Goal: Information Seeking & Learning: Check status

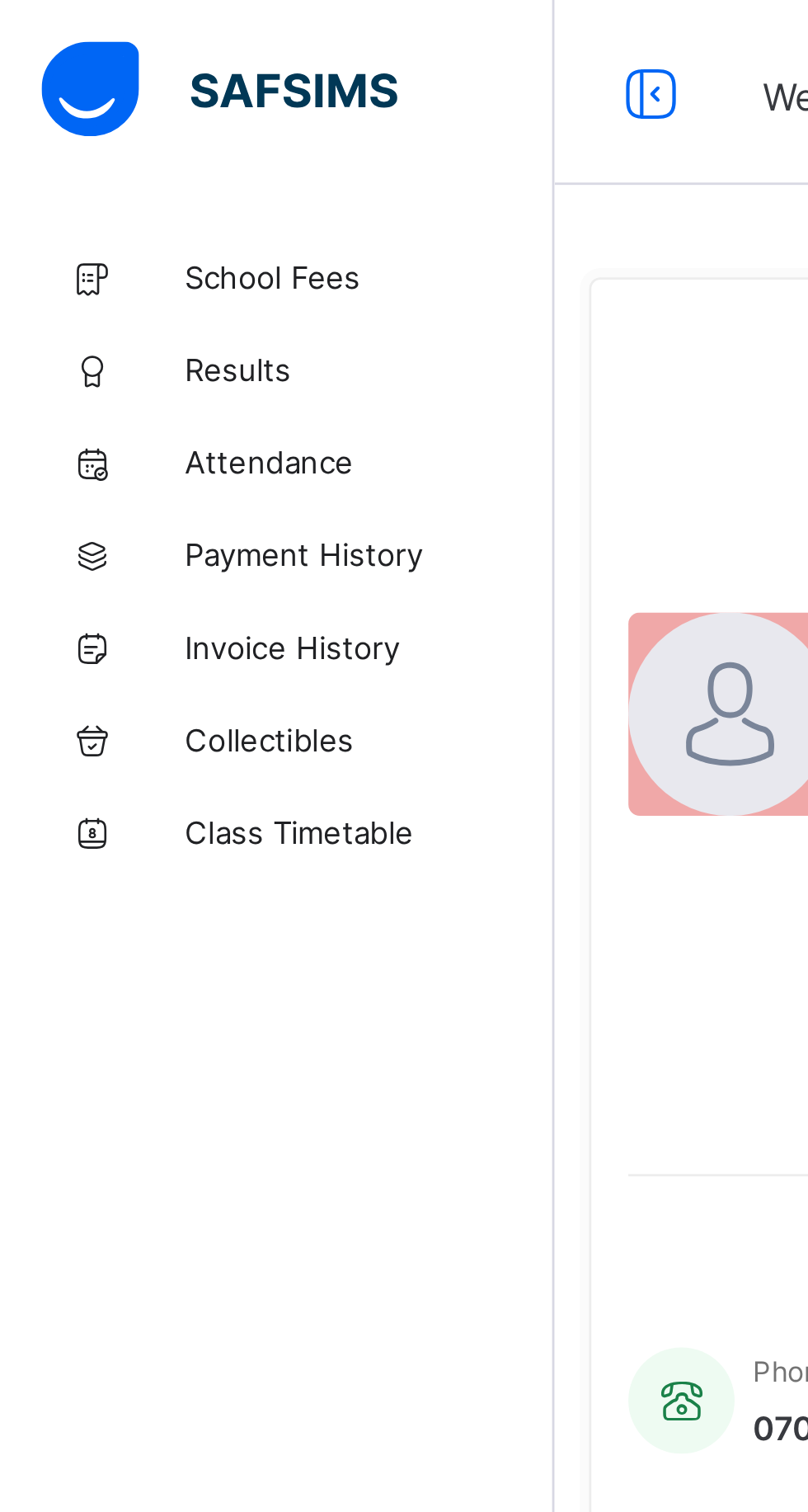
click at [158, 94] on span "School Fees" at bounding box center [132, 98] width 132 height 13
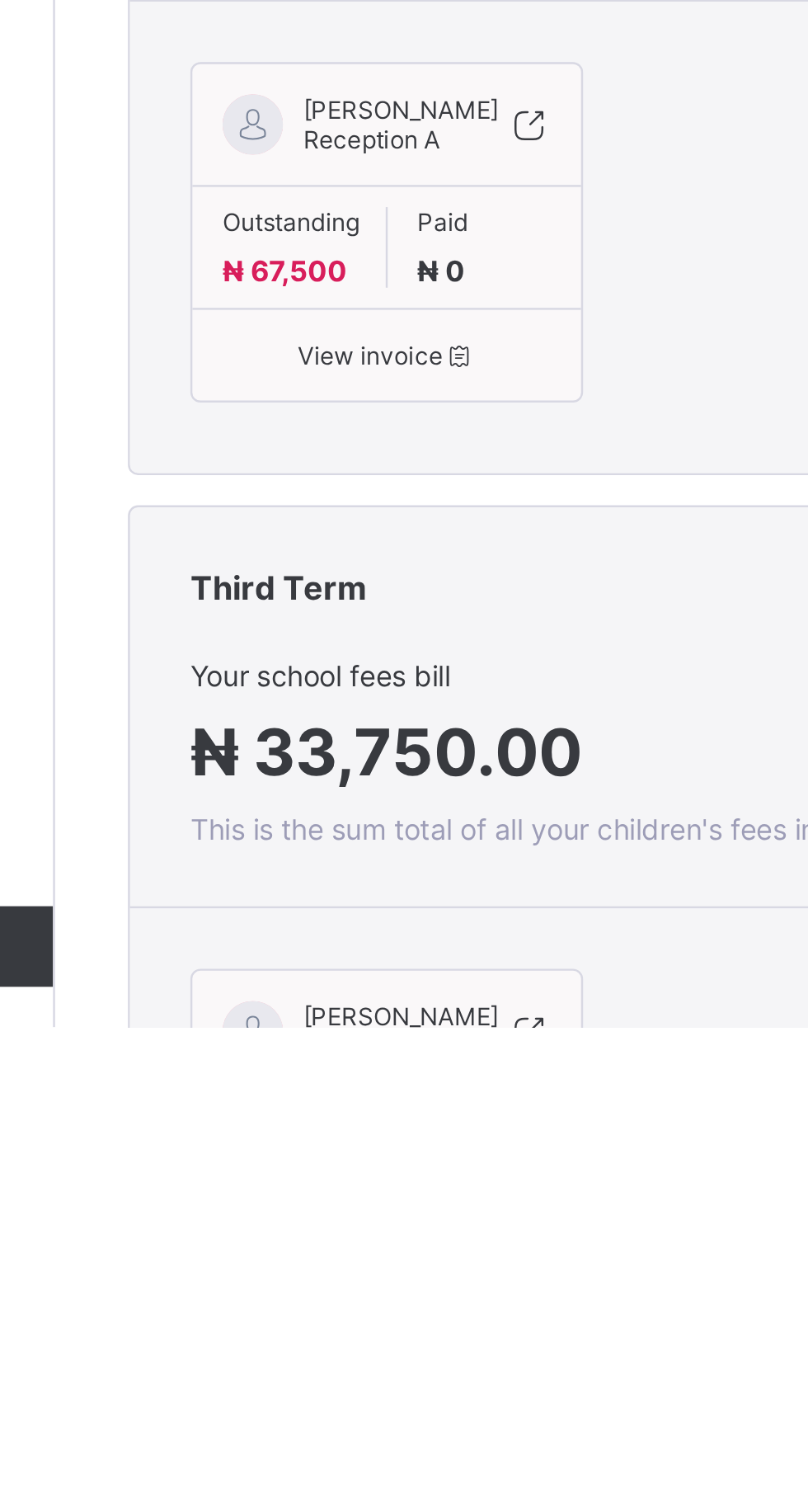
scroll to position [1095, 0]
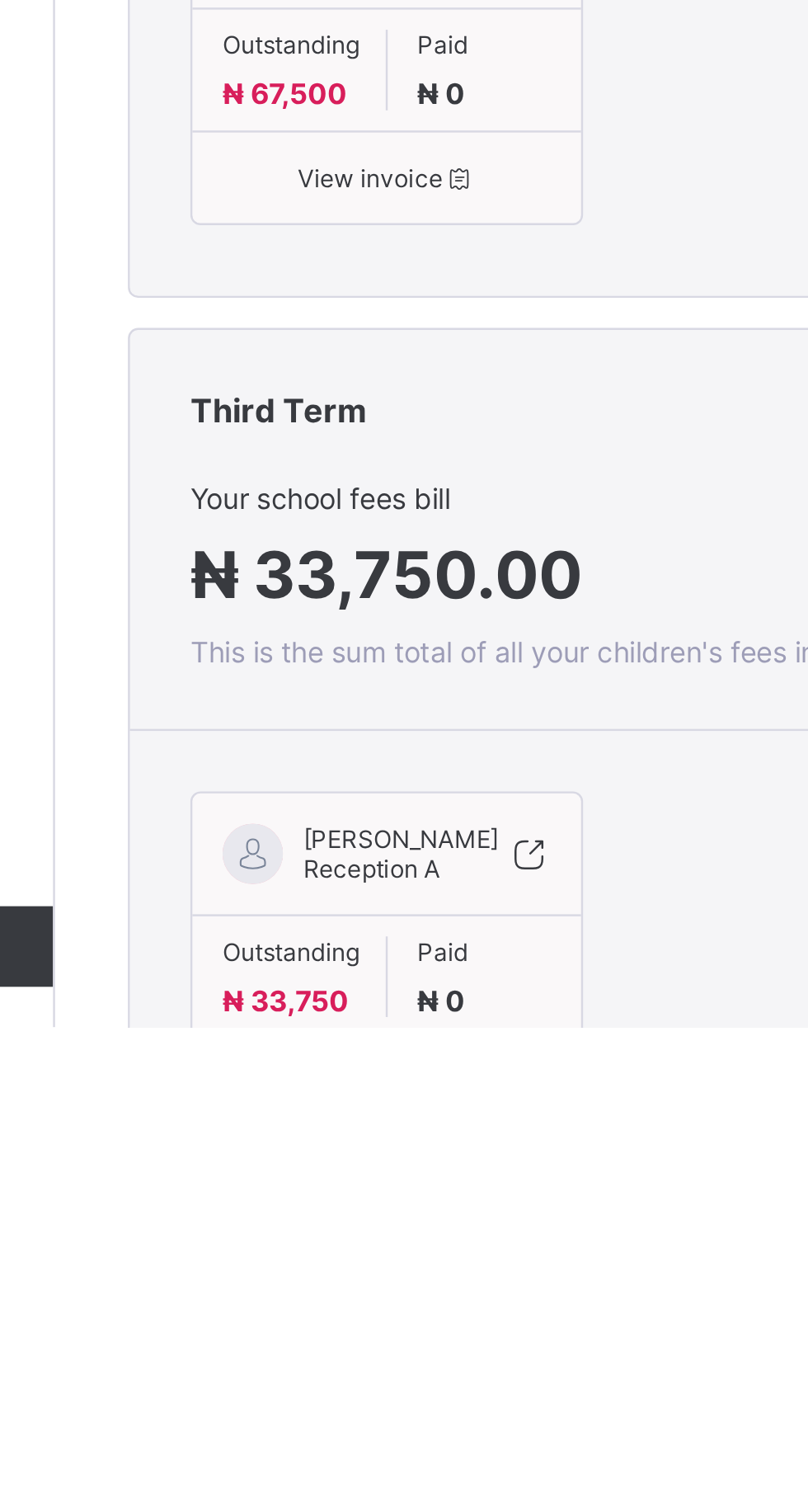
click at [245, 1288] on div "Third Term" at bounding box center [502, 1257] width 549 height 62
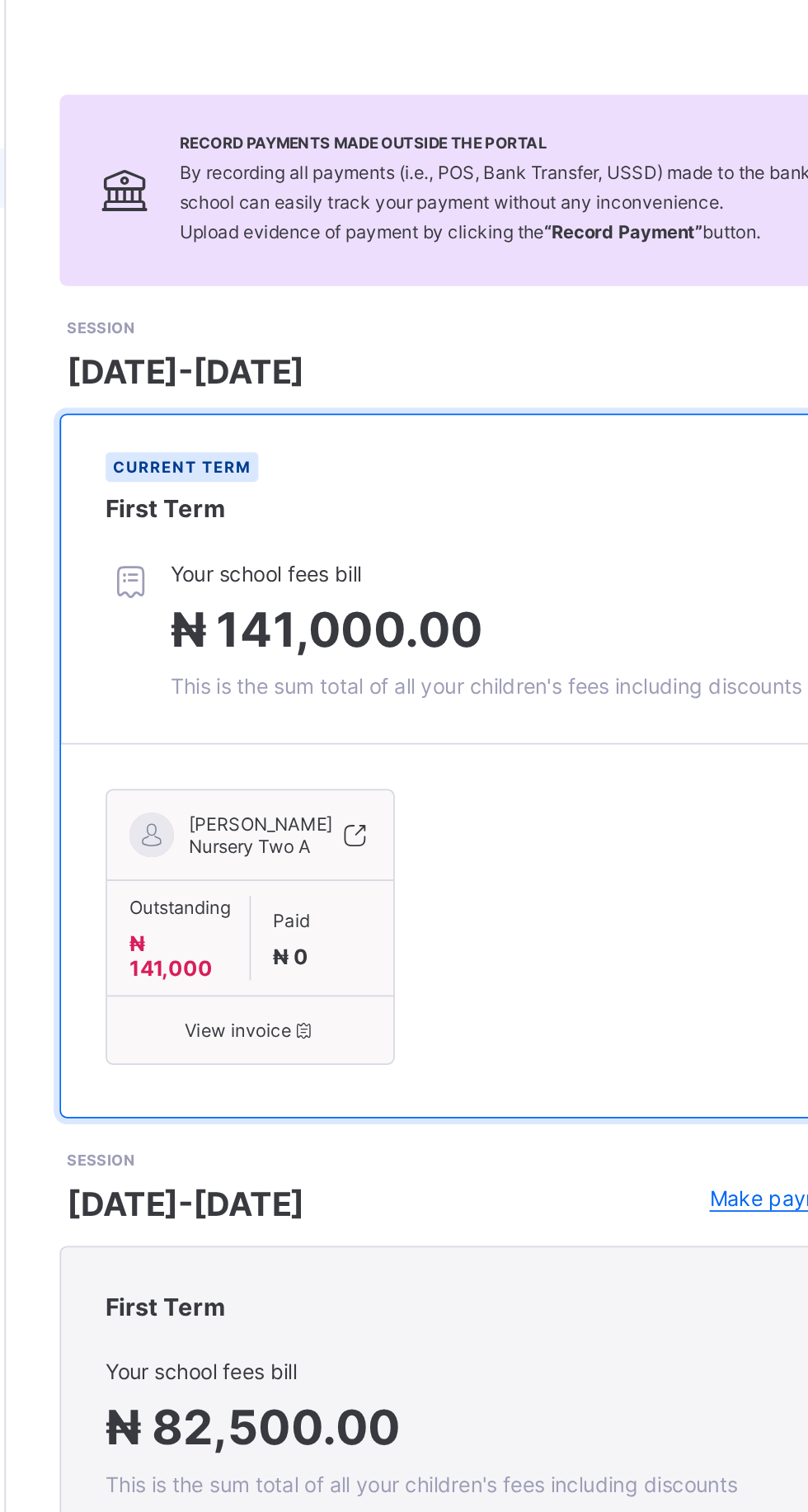
scroll to position [69, 0]
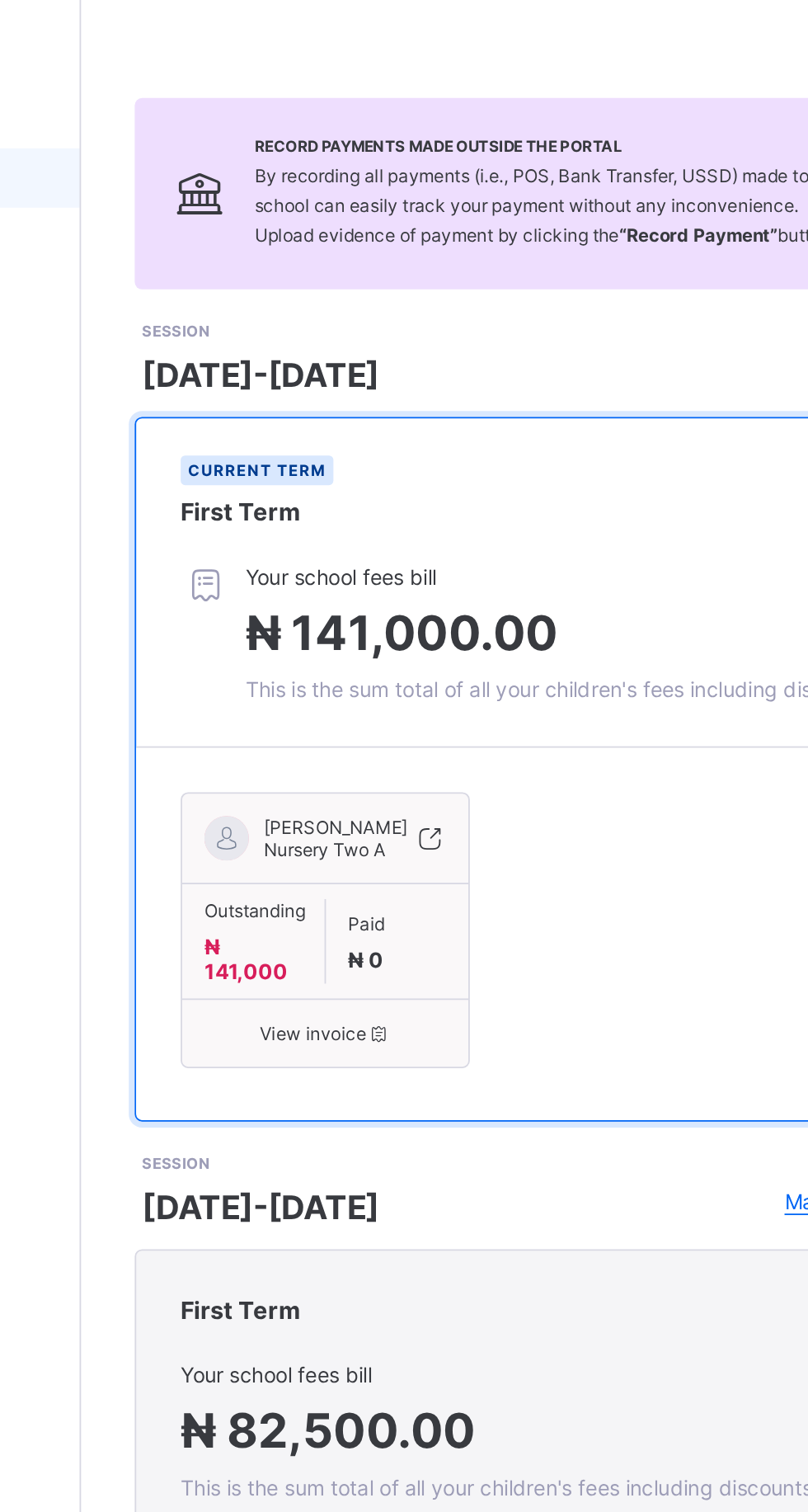
click at [348, 491] on div "[PERSON_NAME] Two A" at bounding box center [333, 472] width 159 height 37
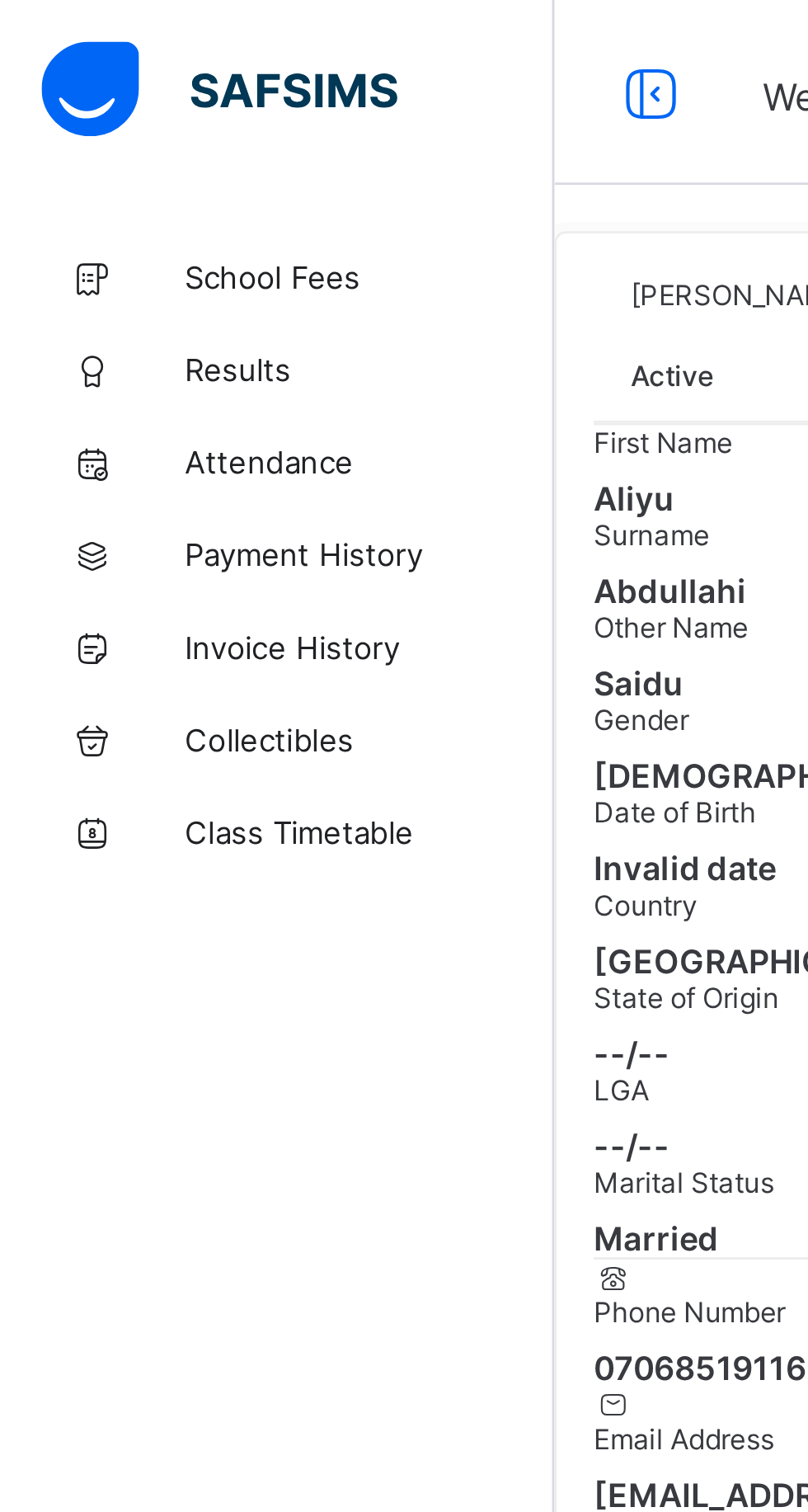
click at [81, 132] on span "Results" at bounding box center [132, 132] width 132 height 13
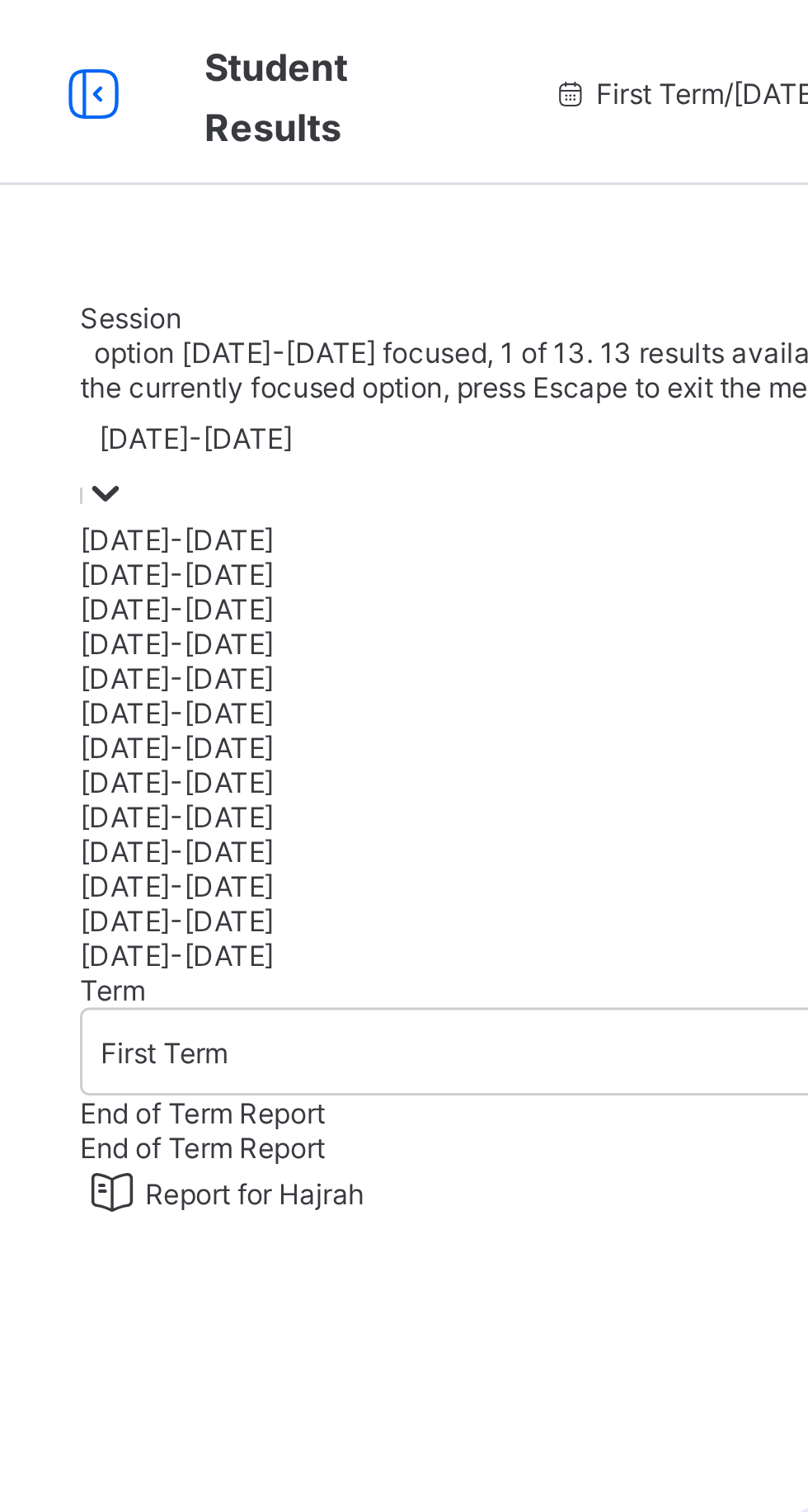
click at [363, 211] on div "[DATE]-[DATE]" at bounding box center [503, 205] width 551 height 12
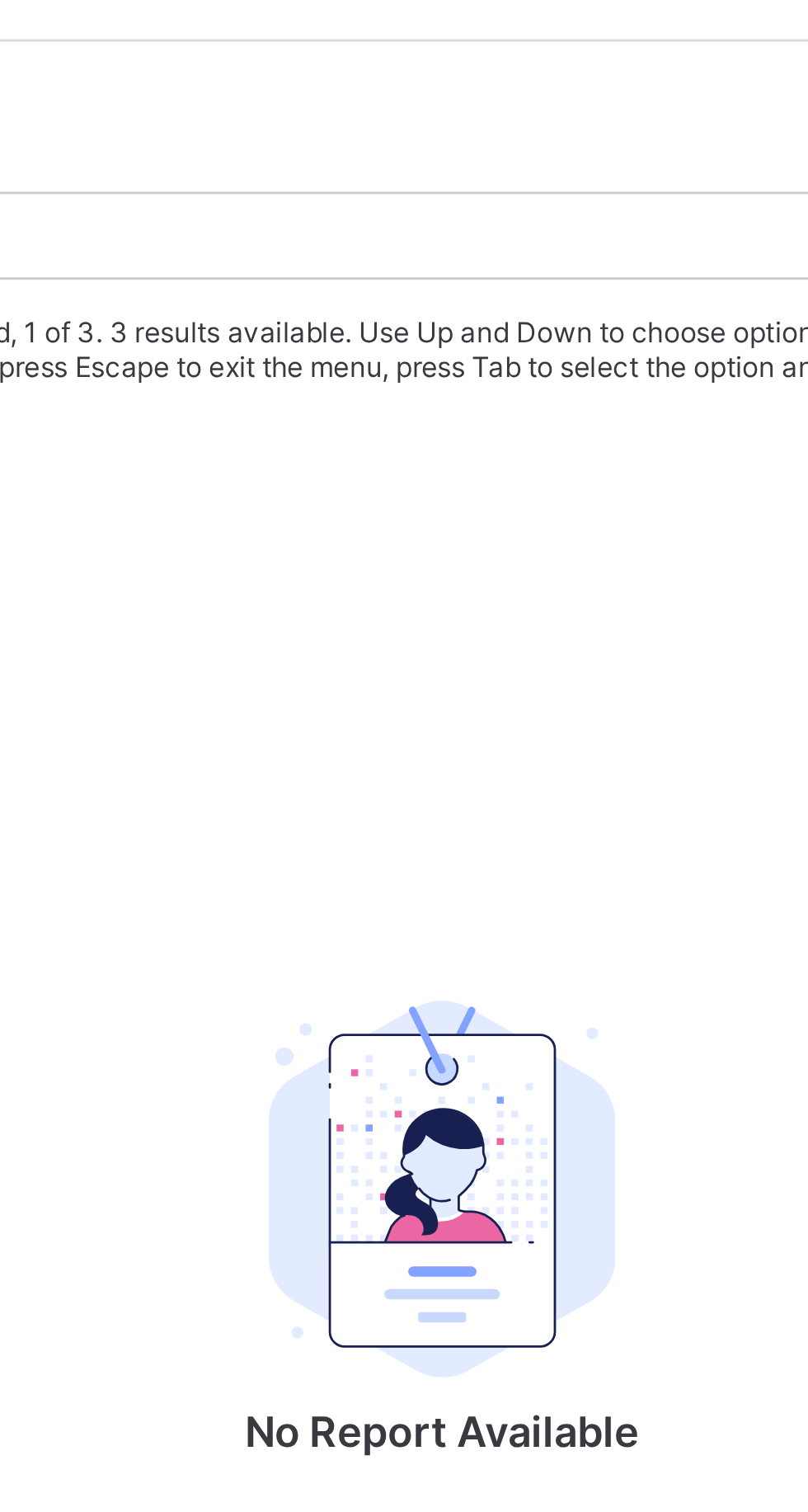
click at [551, 267] on div "Third Term" at bounding box center [503, 261] width 551 height 12
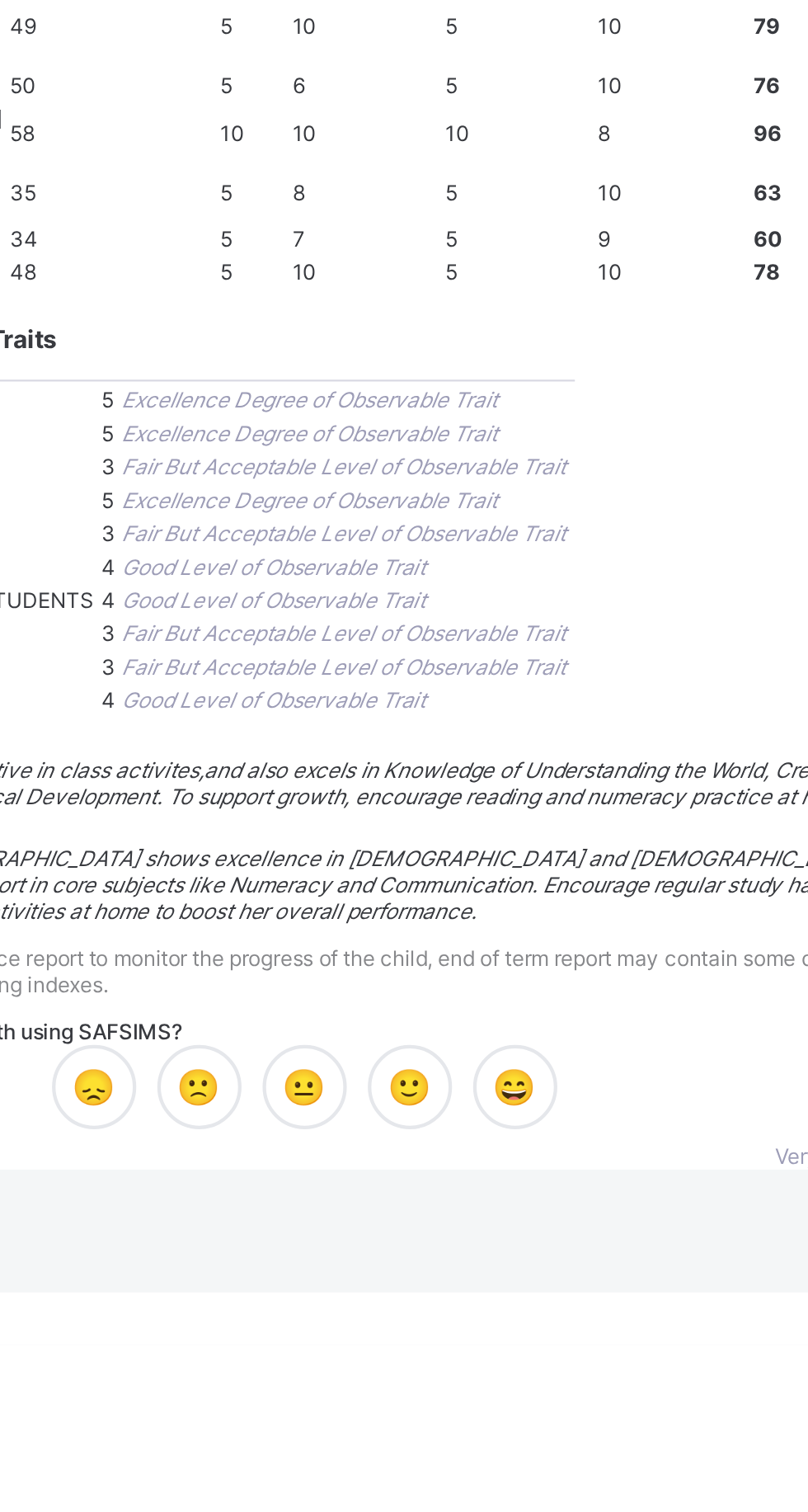
scroll to position [1009, 0]
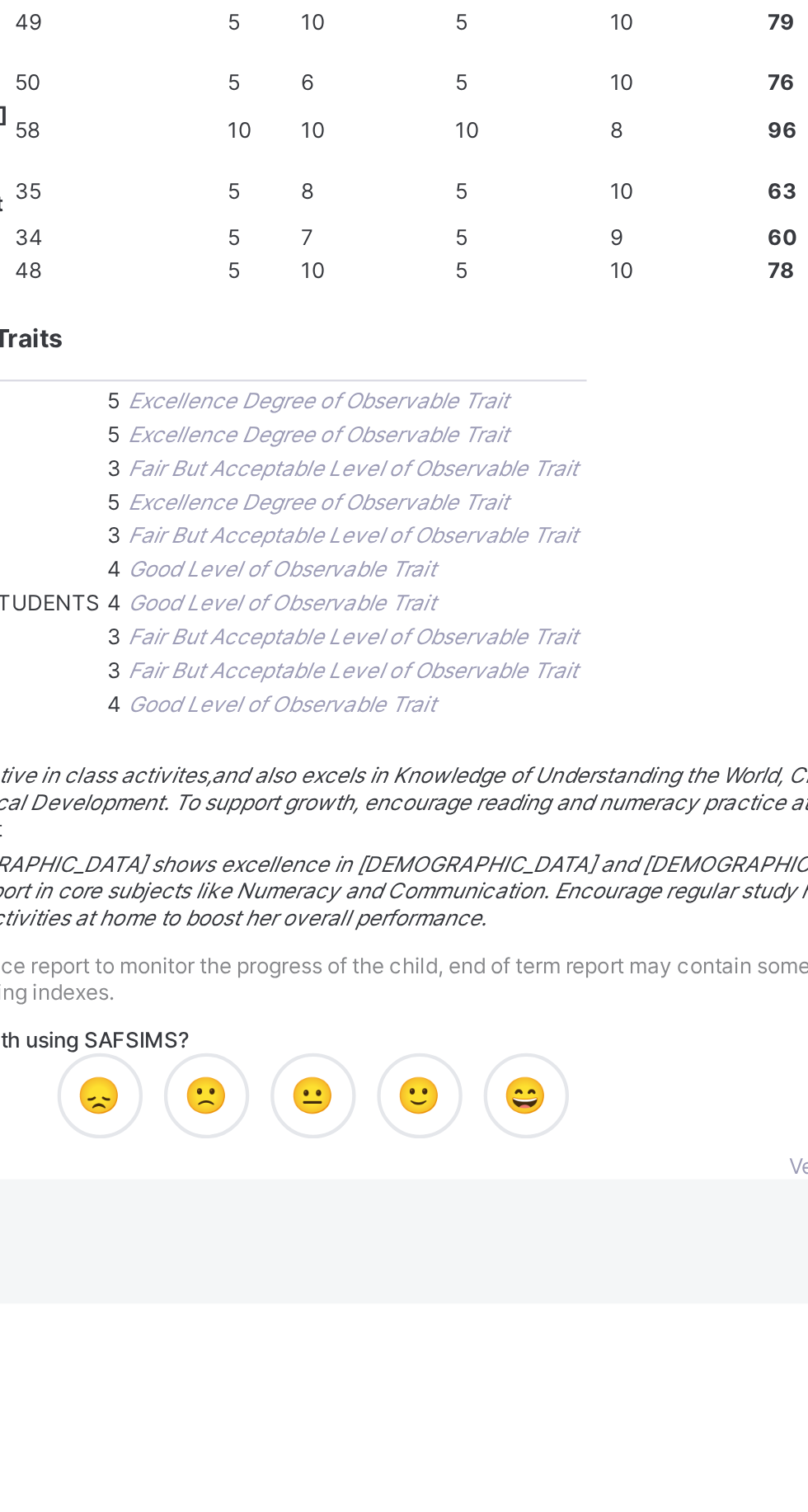
click at [735, 1458] on span "Close" at bounding box center [748, 1464] width 26 height 12
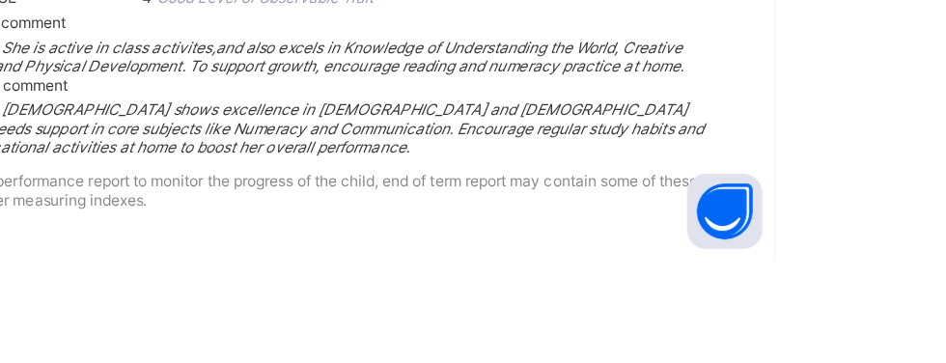
scroll to position [2344, 0]
